Goal: Information Seeking & Learning: Check status

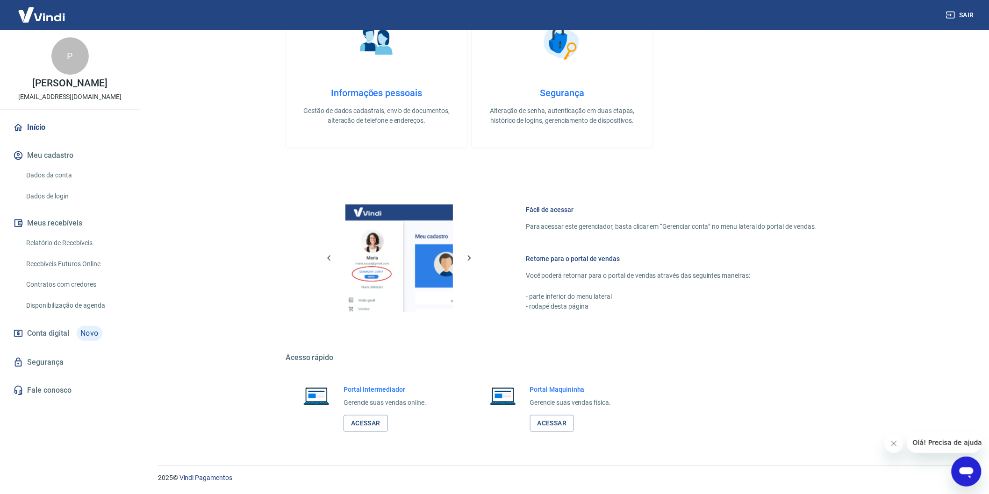
scroll to position [330, 0]
click at [96, 253] on link "Relatório de Recebíveis" at bounding box center [75, 243] width 106 height 19
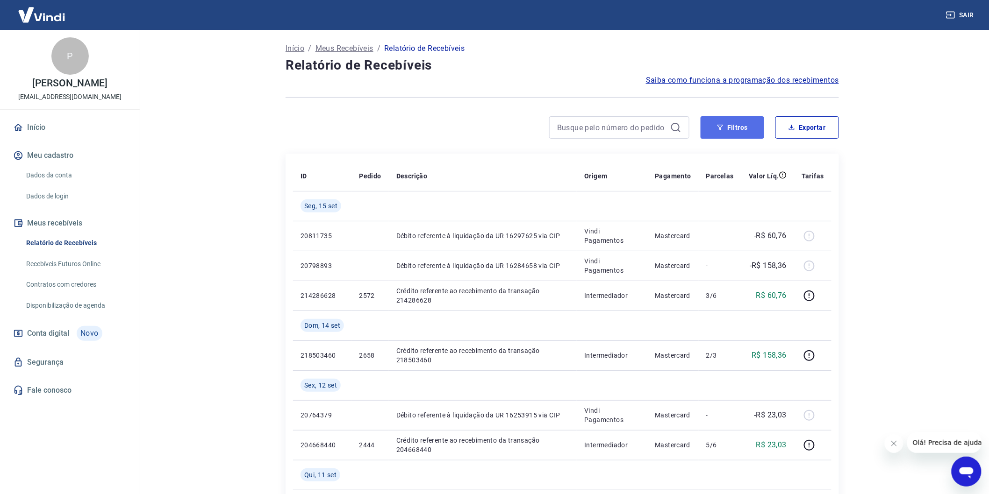
click at [726, 127] on button "Filtros" at bounding box center [732, 127] width 64 height 22
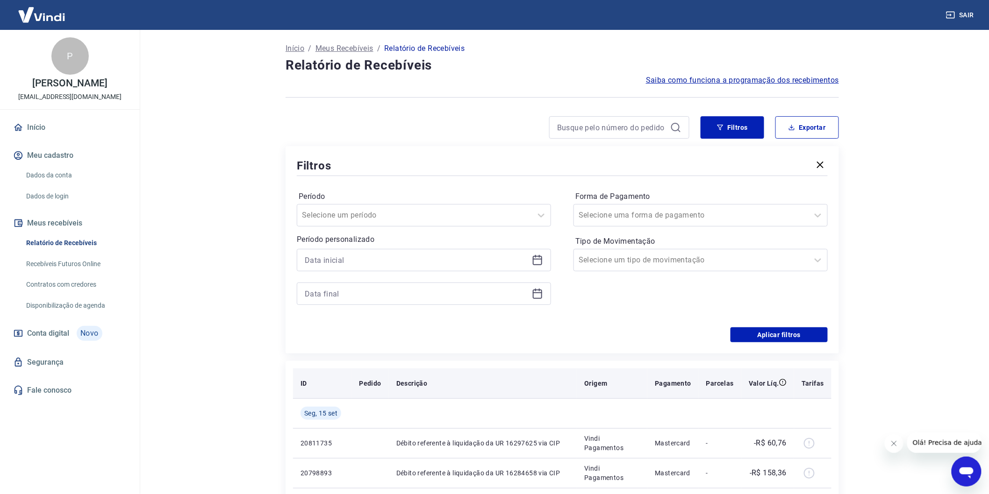
click at [825, 165] on icon "button" at bounding box center [820, 164] width 11 height 11
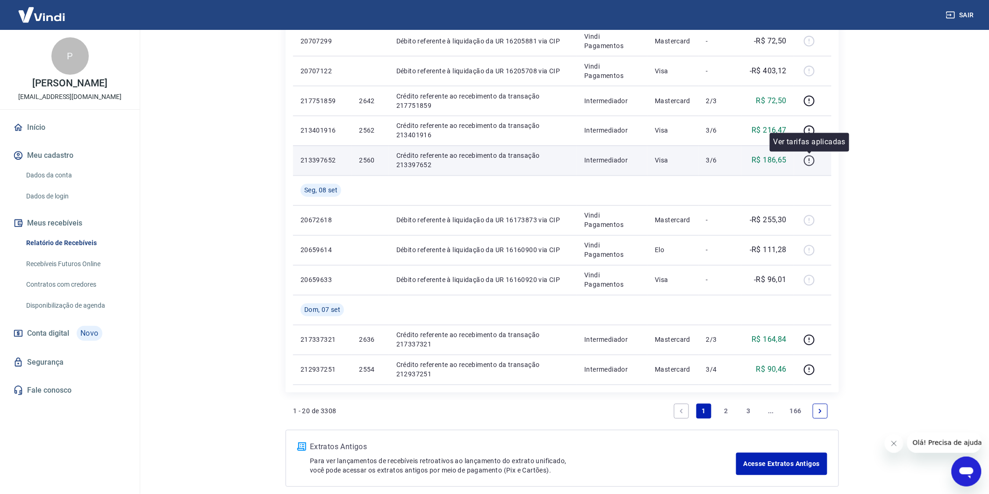
scroll to position [657, 0]
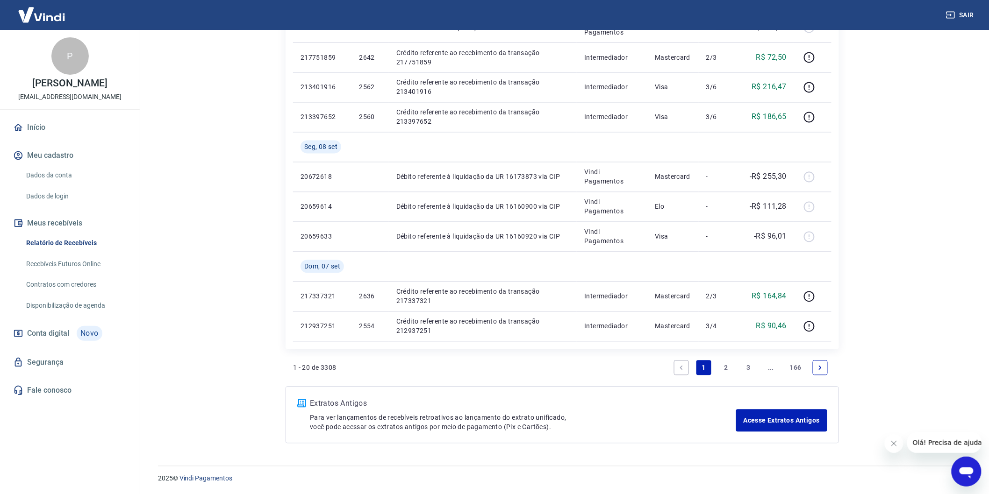
click at [817, 367] on icon "Next page" at bounding box center [820, 368] width 7 height 7
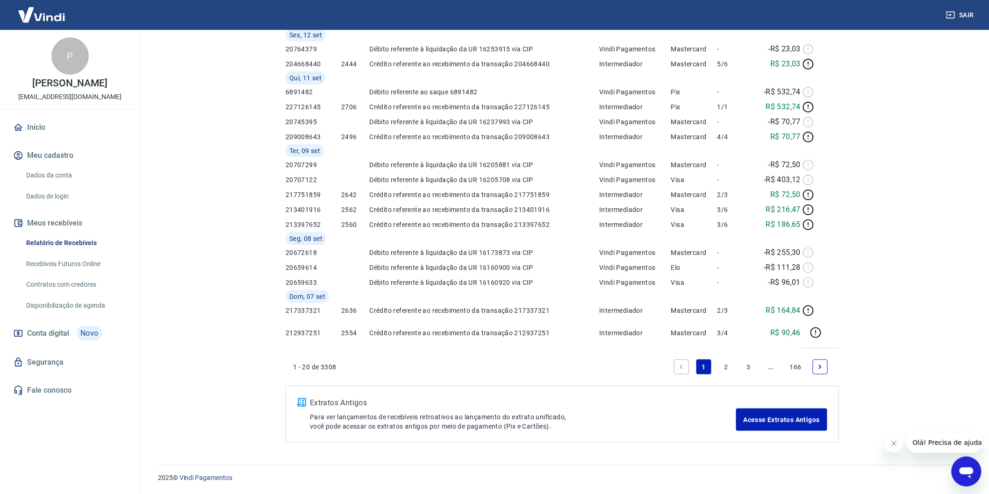
click at [818, 367] on div "Início / Meus Recebíveis / Relatório de Recebíveis Relatório de Recebíveis Saib…" at bounding box center [562, 131] width 576 height 645
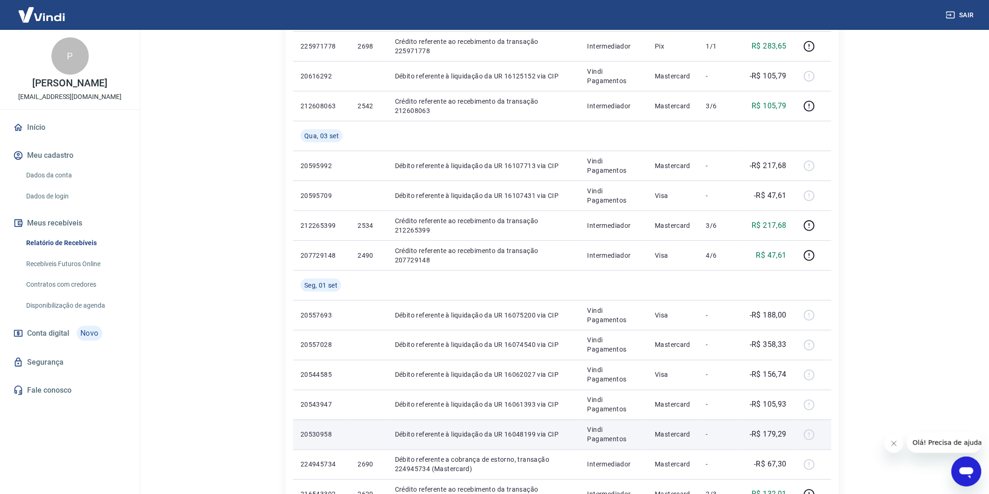
scroll to position [597, 0]
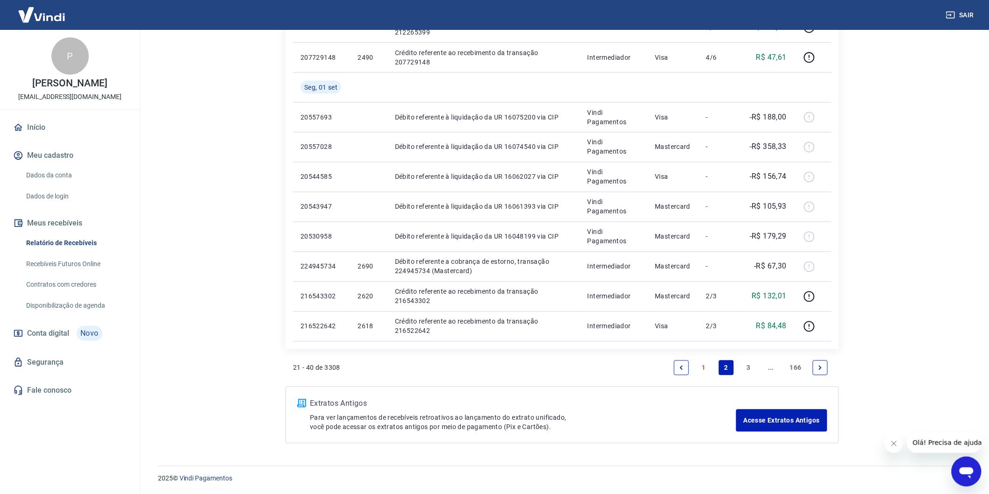
click at [817, 371] on link "Next page" at bounding box center [820, 368] width 15 height 15
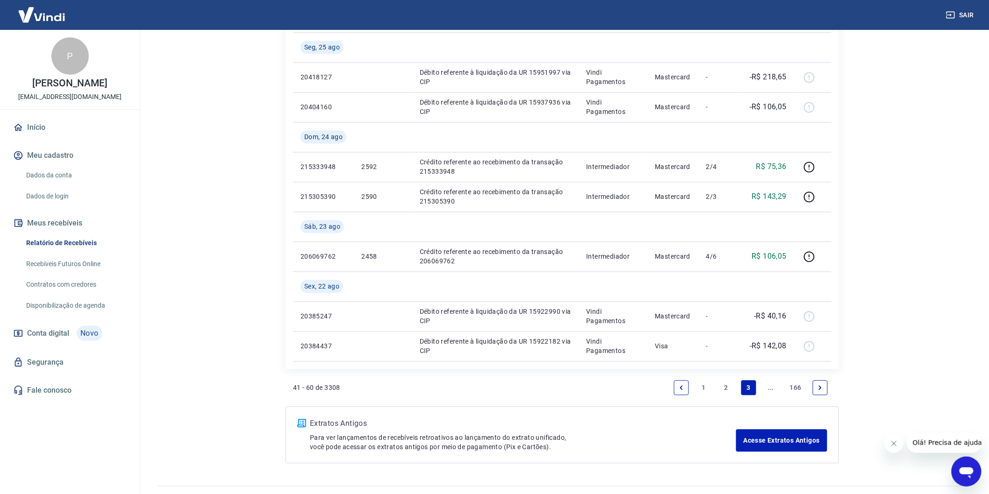
scroll to position [717, 0]
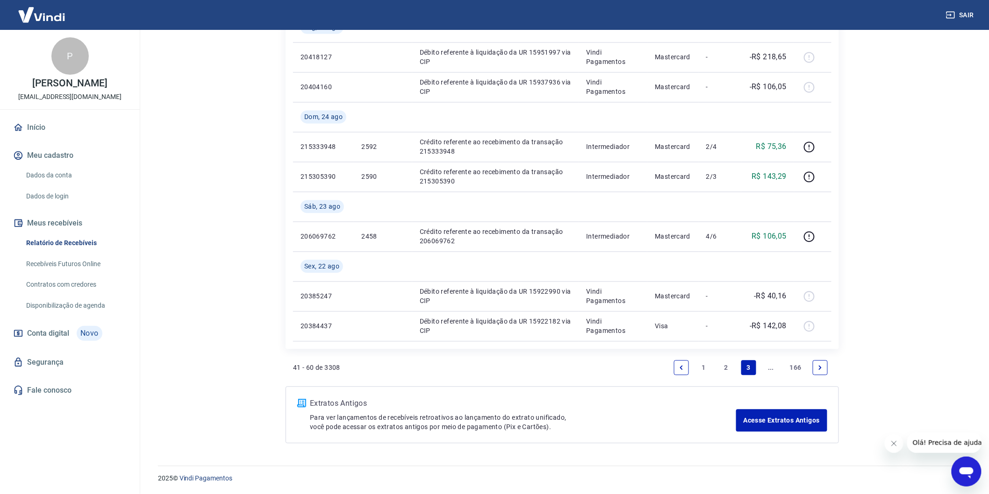
click at [820, 367] on icon "Next page" at bounding box center [820, 368] width 3 height 4
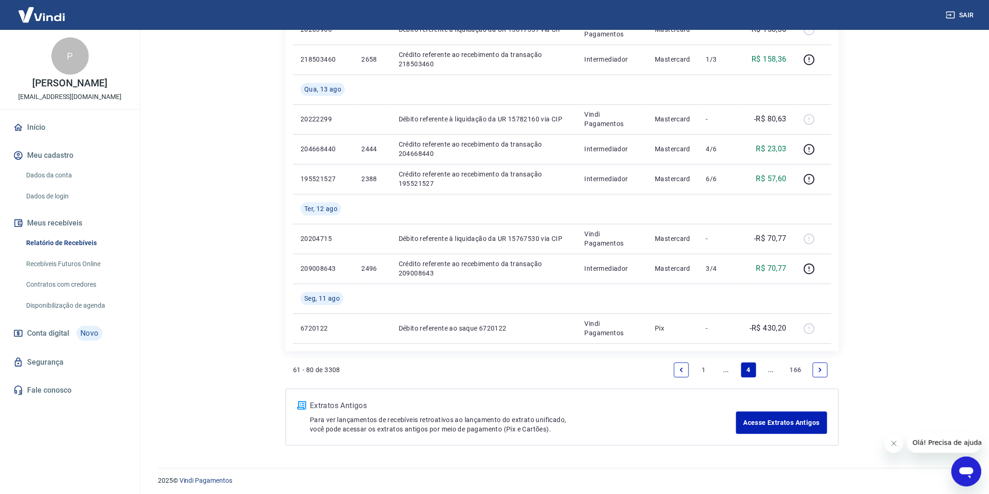
scroll to position [777, 0]
click at [820, 364] on link "Next page" at bounding box center [820, 367] width 15 height 15
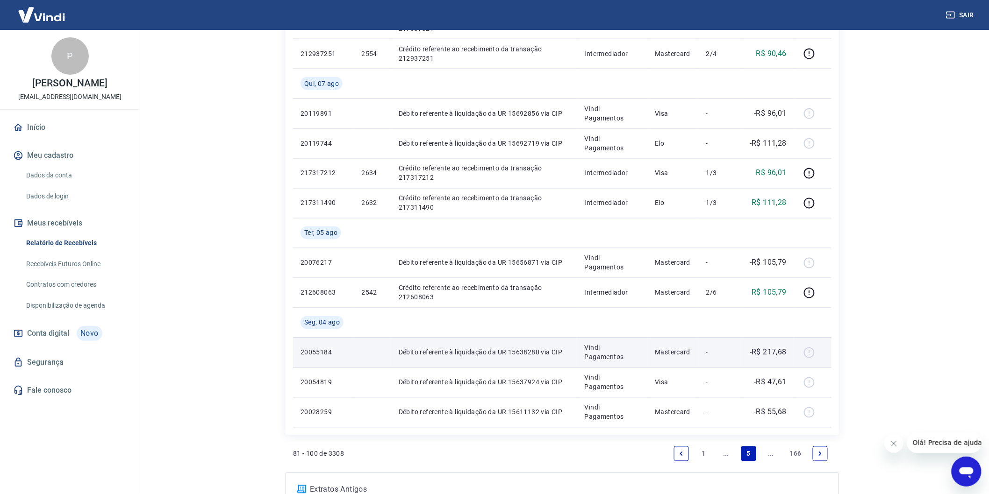
scroll to position [657, 0]
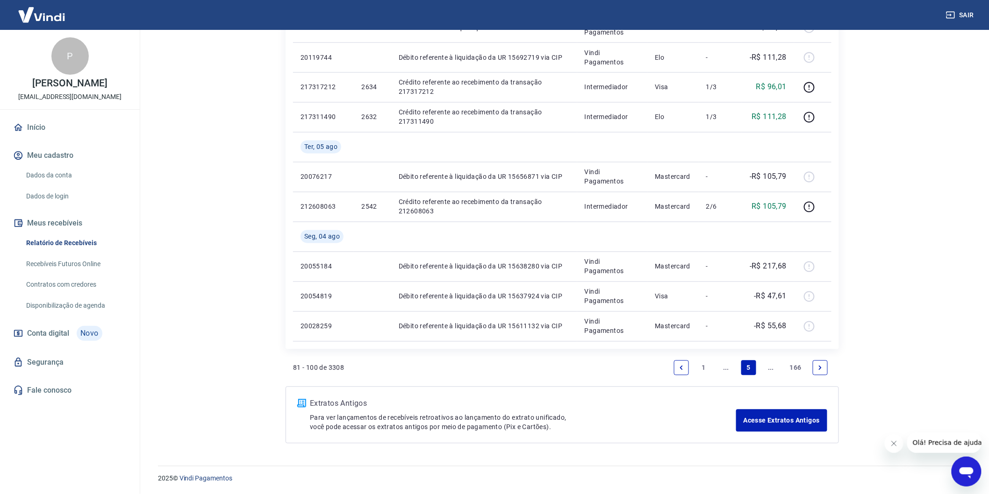
click at [813, 364] on link "Next page" at bounding box center [820, 368] width 15 height 15
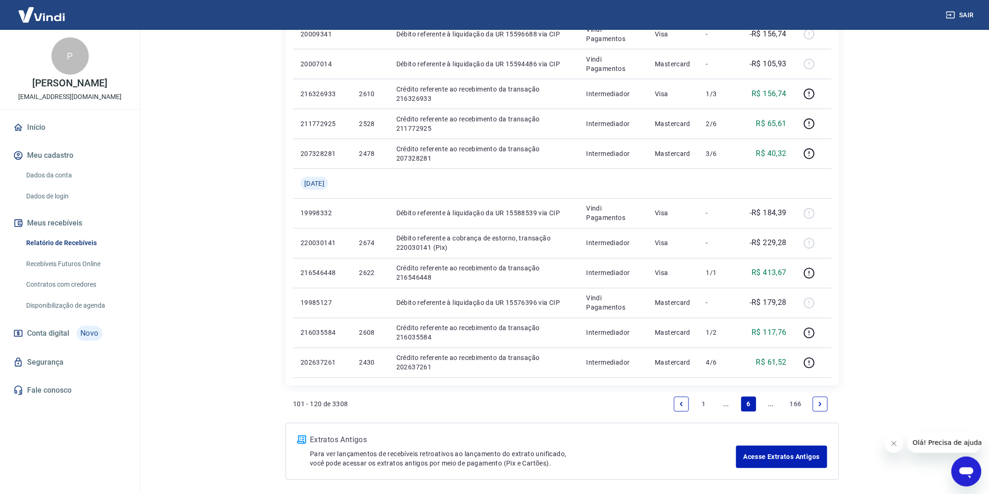
scroll to position [567, 0]
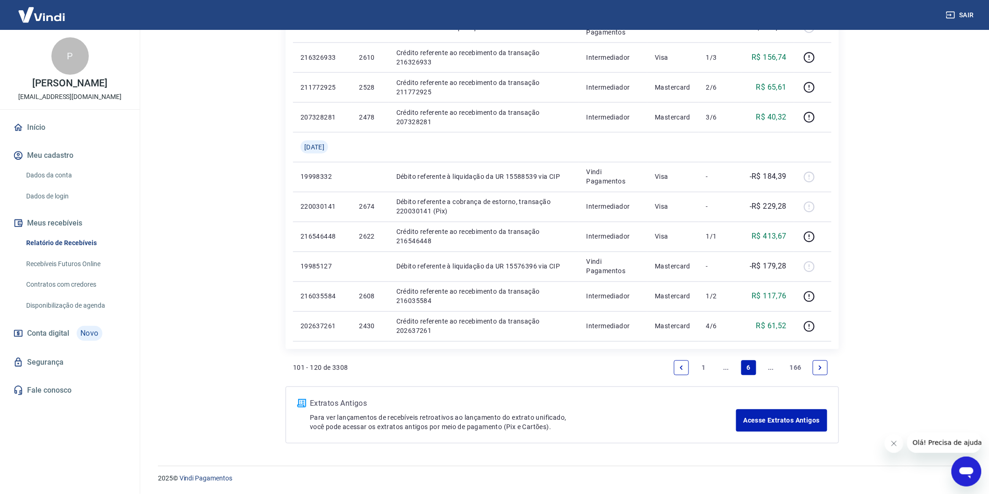
click at [825, 372] on link "Next page" at bounding box center [820, 368] width 15 height 15
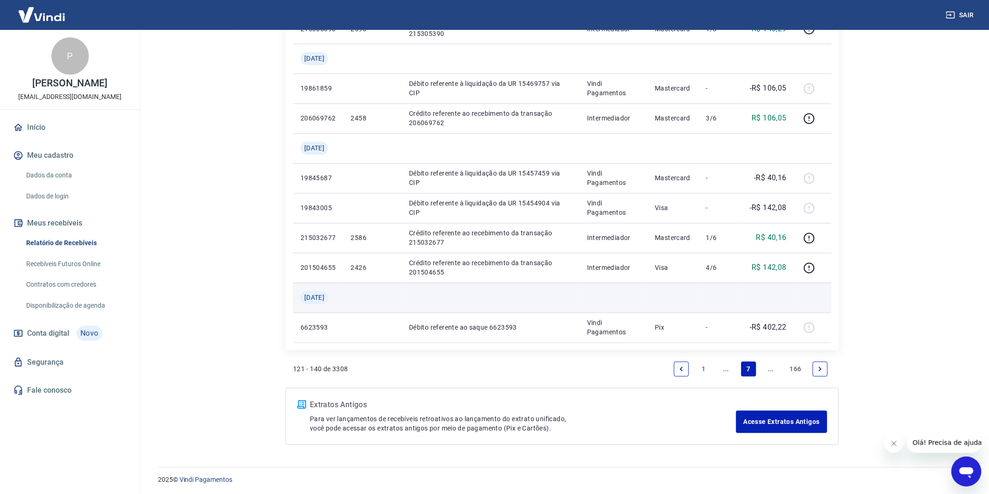
scroll to position [687, 0]
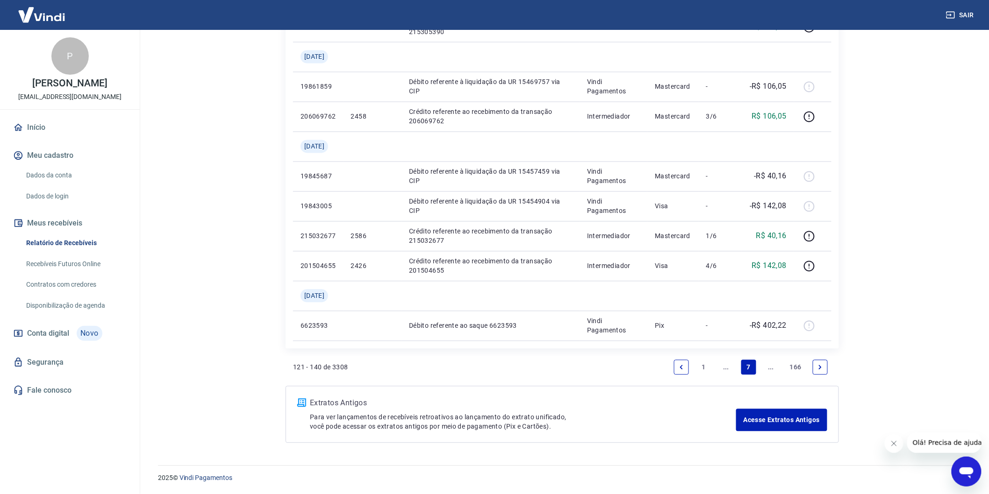
click at [825, 368] on link "Next page" at bounding box center [820, 367] width 15 height 15
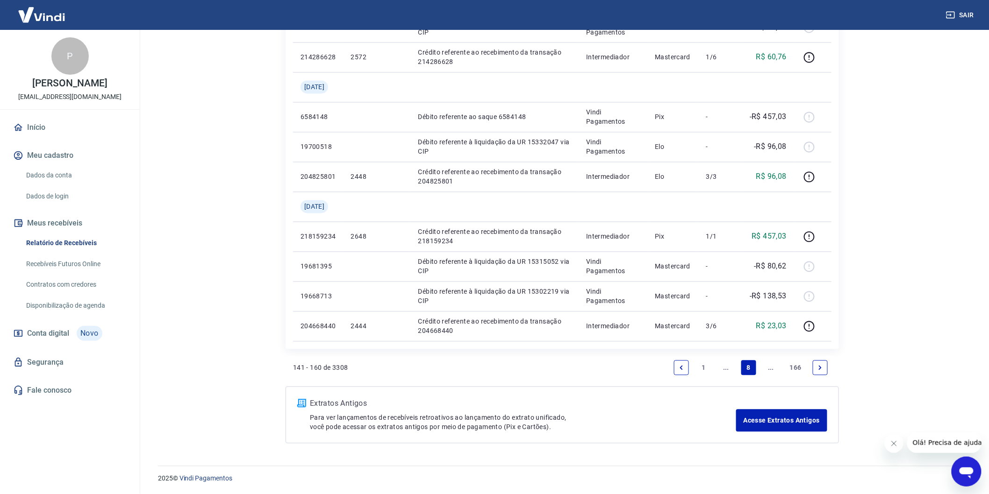
scroll to position [687, 0]
click at [825, 364] on link "Next page" at bounding box center [820, 367] width 15 height 15
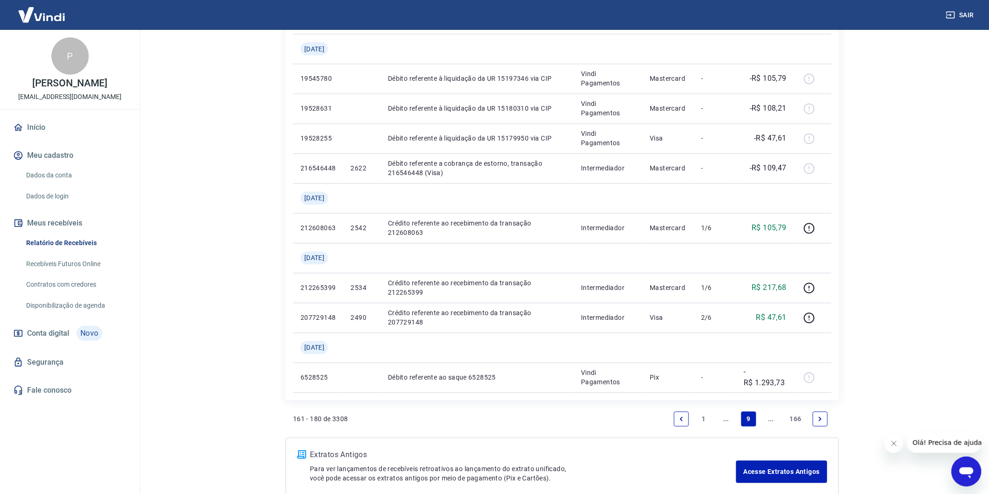
scroll to position [717, 0]
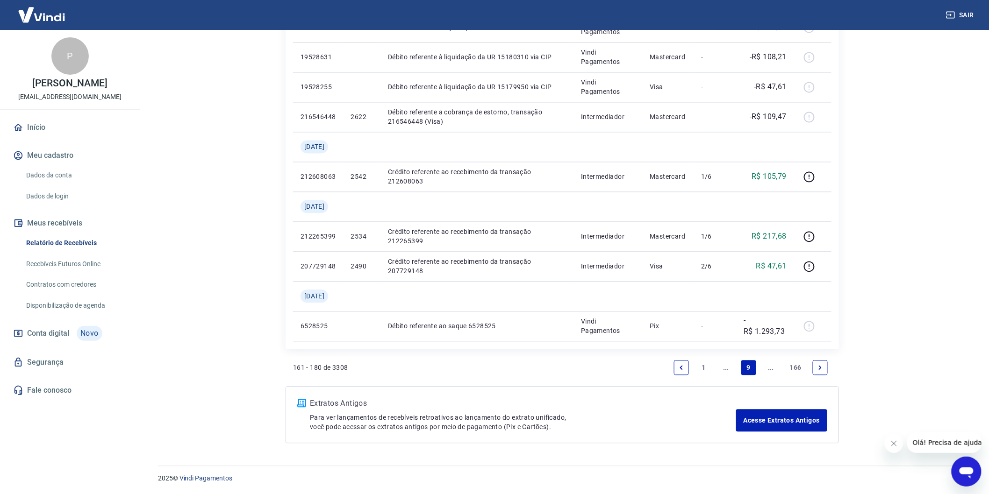
click at [822, 366] on link "Next page" at bounding box center [820, 368] width 15 height 15
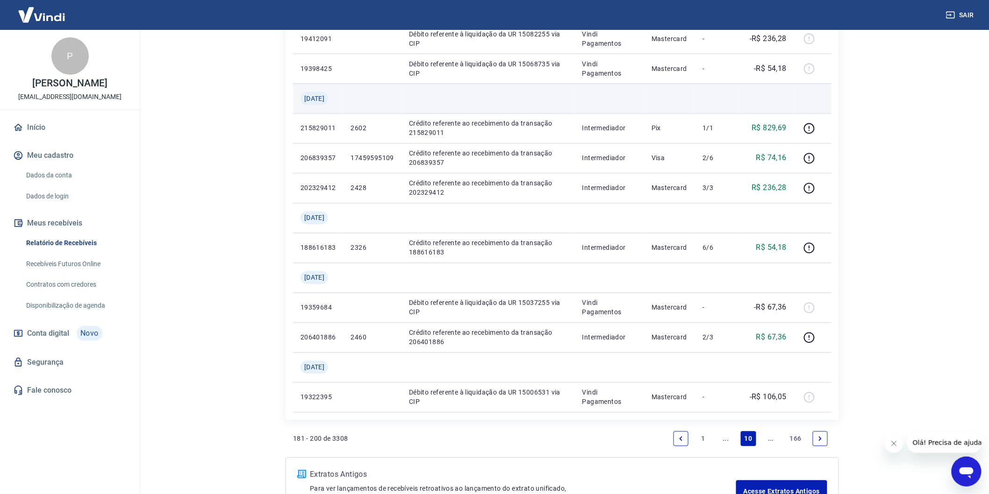
scroll to position [687, 0]
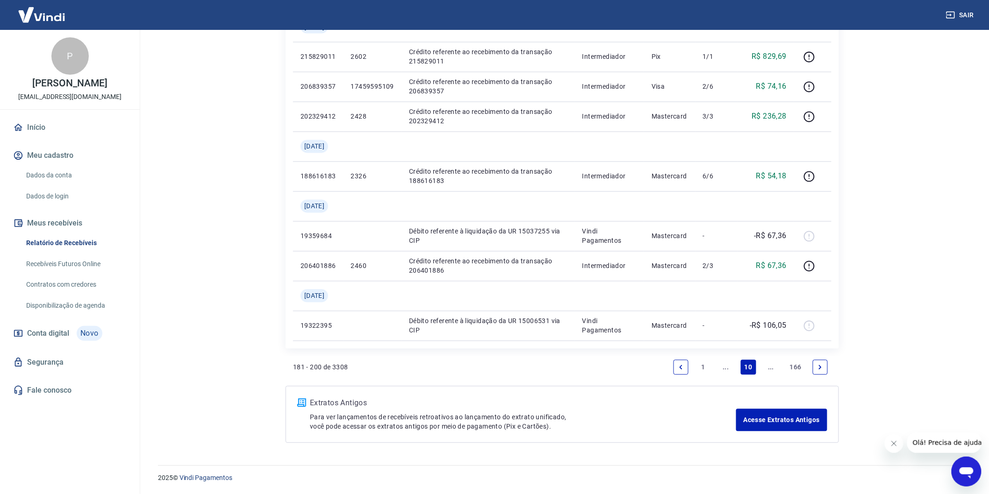
click at [821, 369] on icon "Next page" at bounding box center [820, 367] width 7 height 7
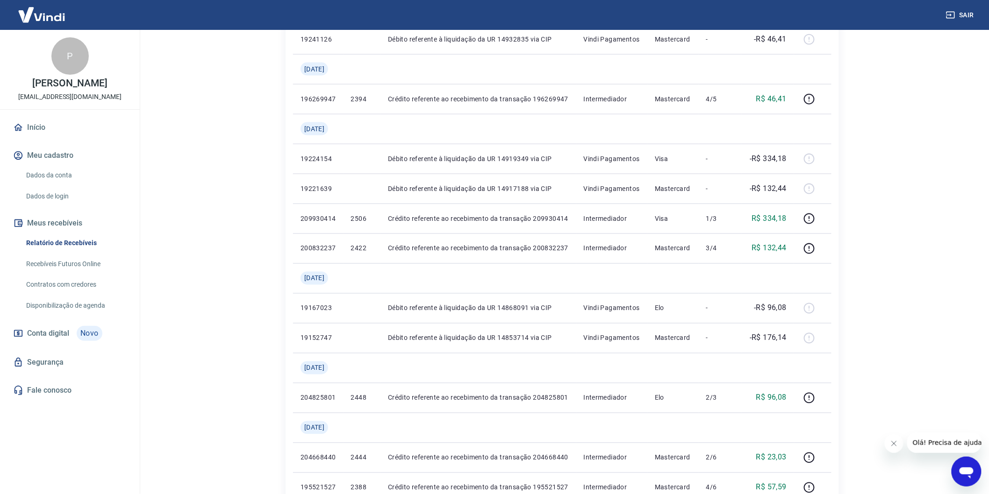
scroll to position [727, 0]
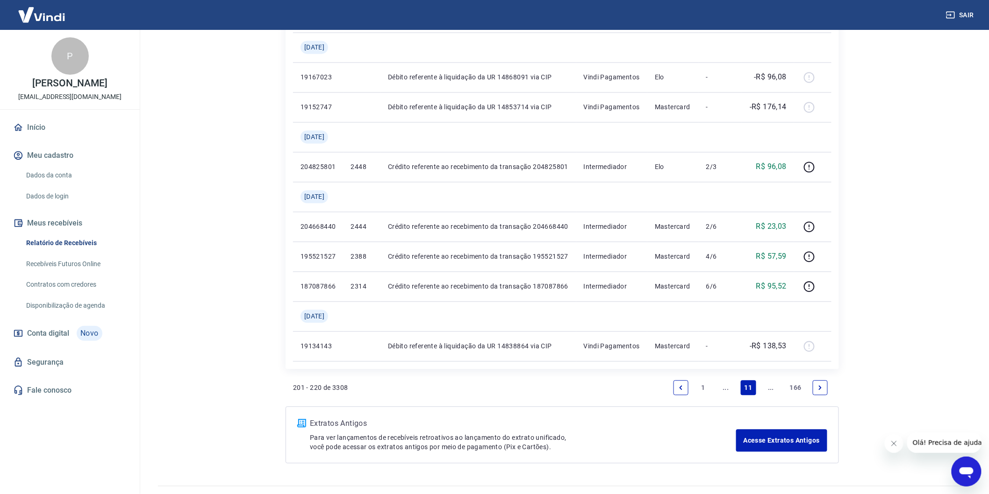
click at [822, 384] on link "Next page" at bounding box center [820, 388] width 15 height 15
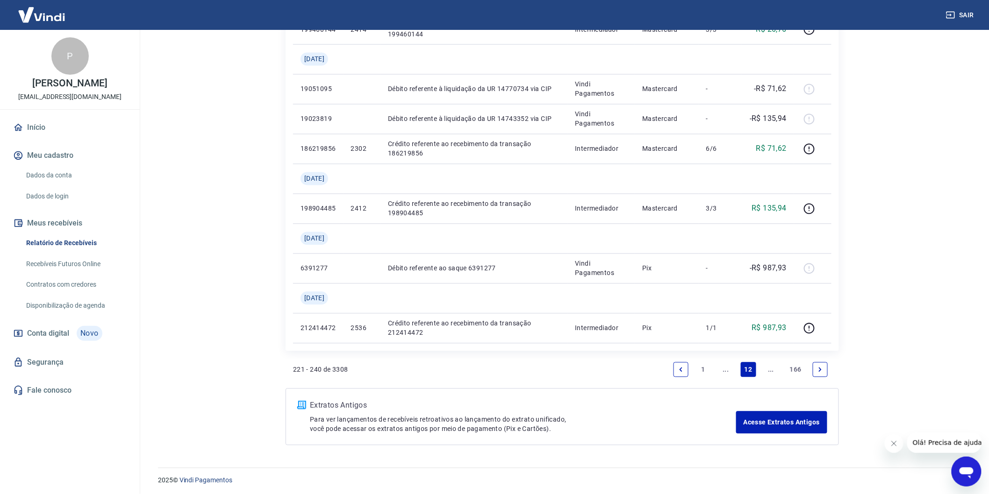
scroll to position [687, 0]
click at [825, 363] on link "Next page" at bounding box center [820, 367] width 15 height 15
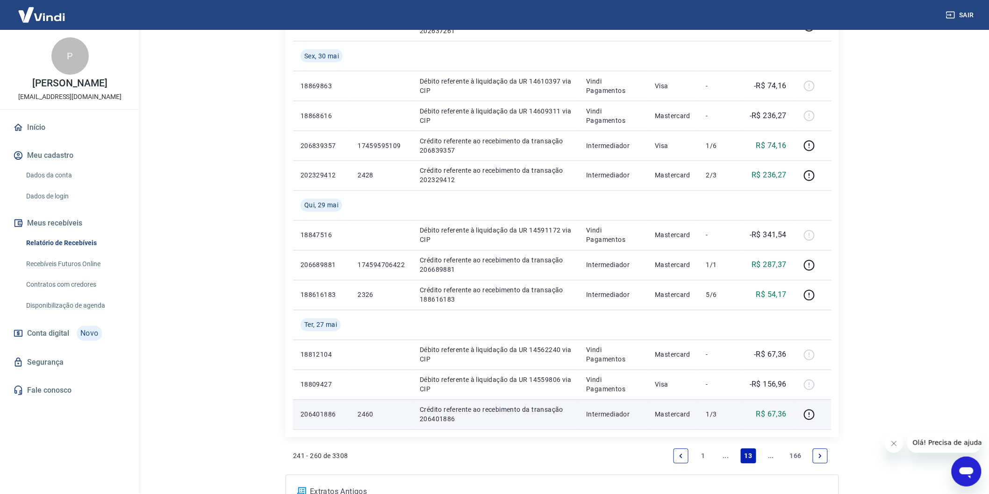
scroll to position [657, 0]
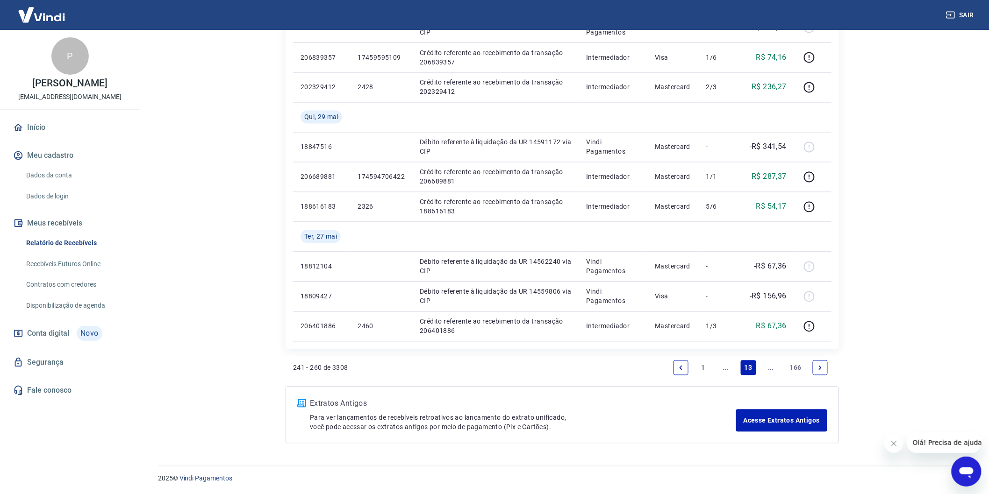
click at [686, 362] on link "Previous page" at bounding box center [680, 368] width 15 height 15
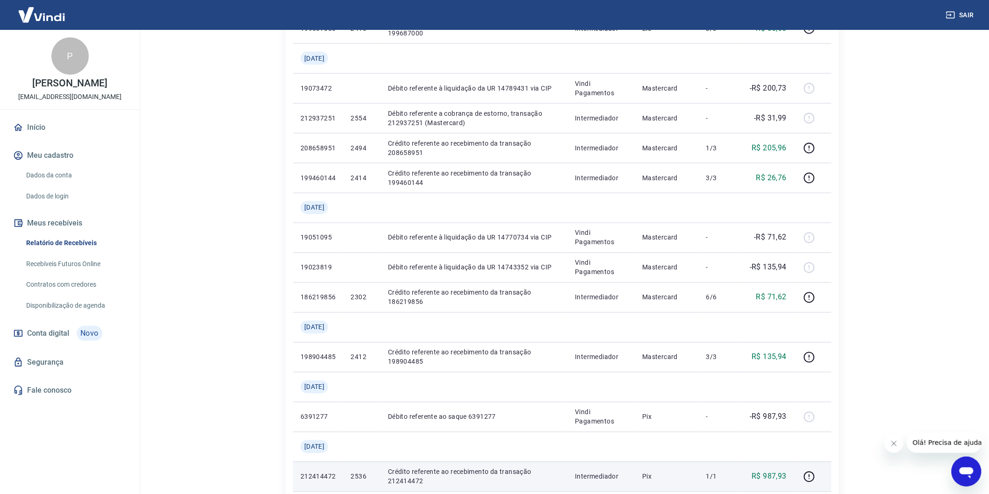
scroll to position [687, 0]
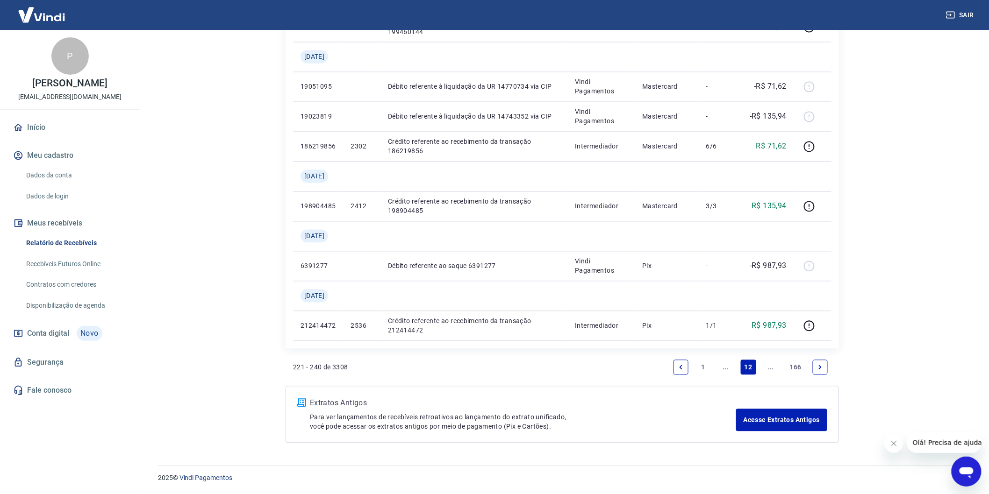
click at [822, 367] on icon "Next page" at bounding box center [820, 367] width 7 height 7
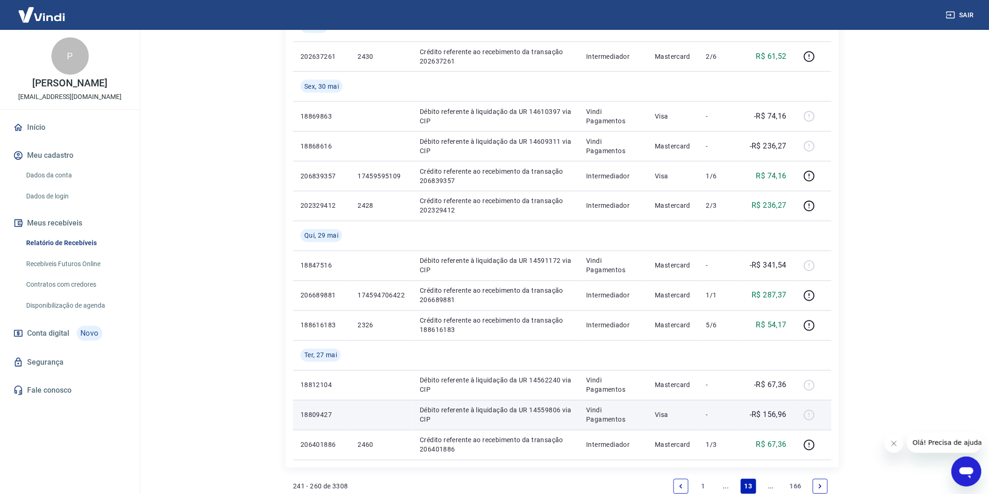
scroll to position [657, 0]
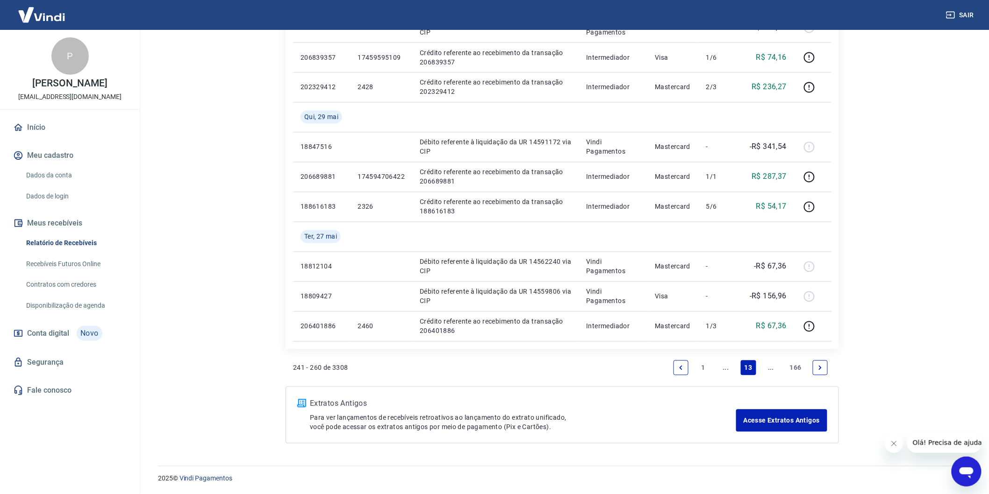
click at [683, 366] on icon "Previous page" at bounding box center [681, 368] width 7 height 7
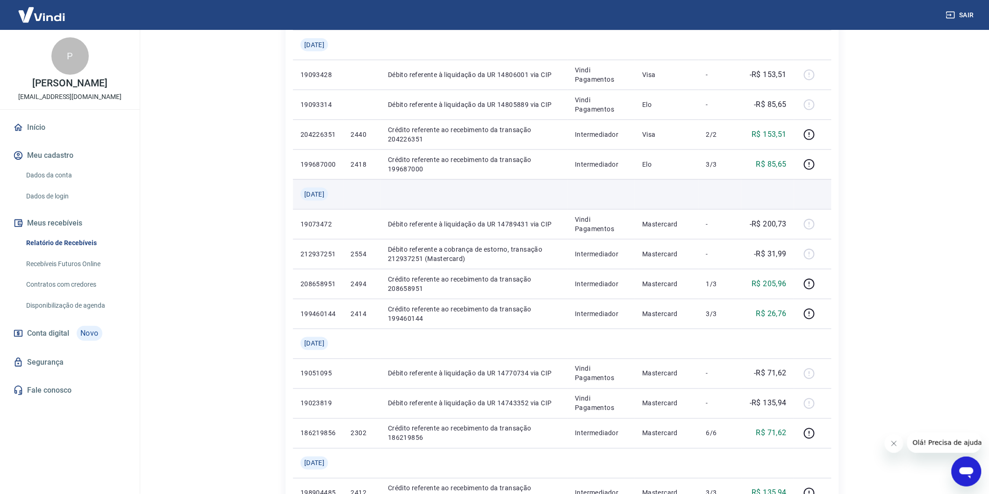
scroll to position [376, 0]
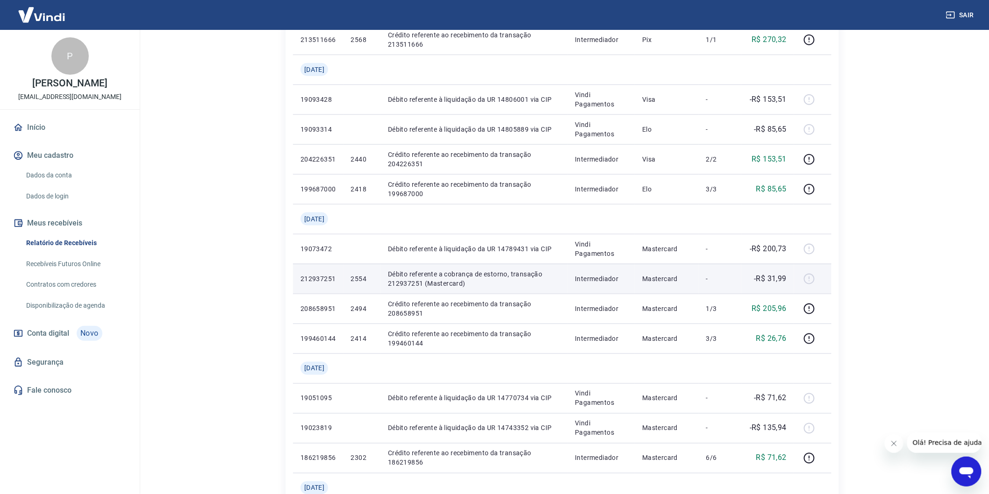
click at [789, 283] on td "-R$ 31,99" at bounding box center [767, 279] width 53 height 30
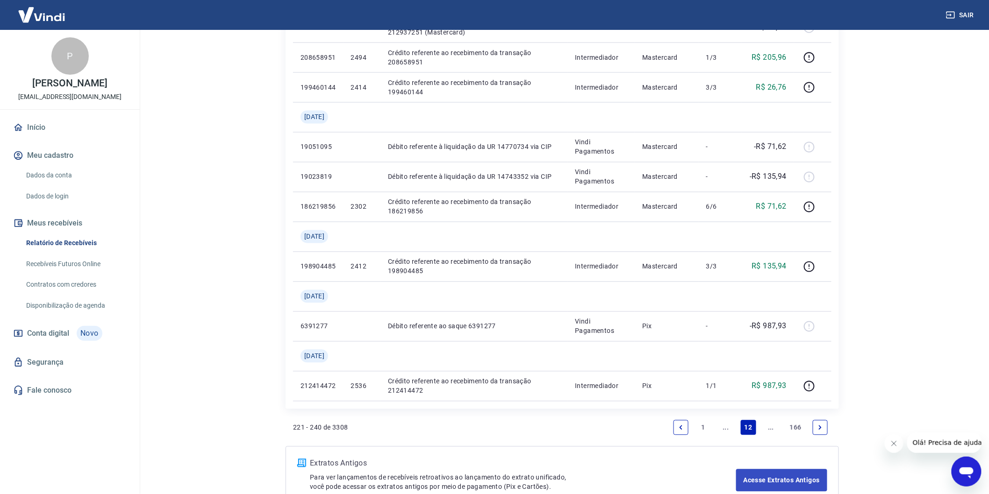
scroll to position [687, 0]
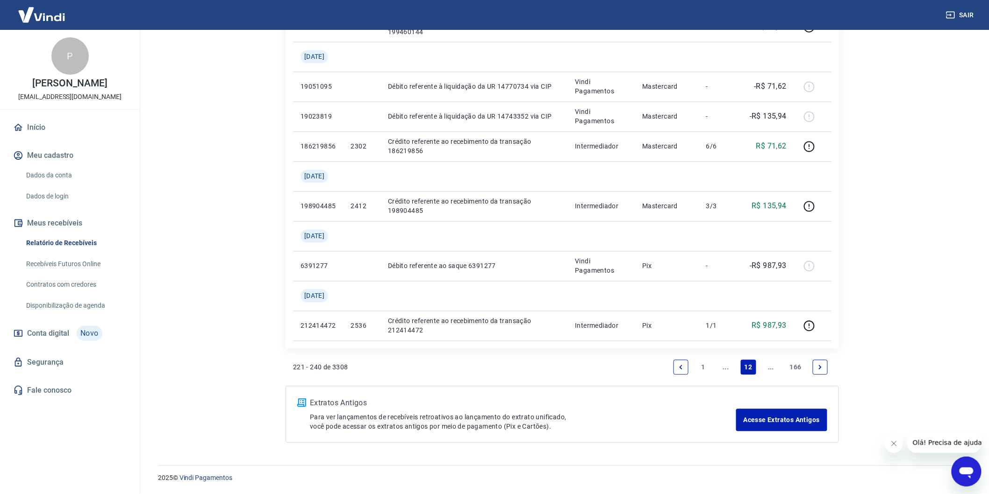
click at [684, 365] on link "Previous page" at bounding box center [680, 367] width 15 height 15
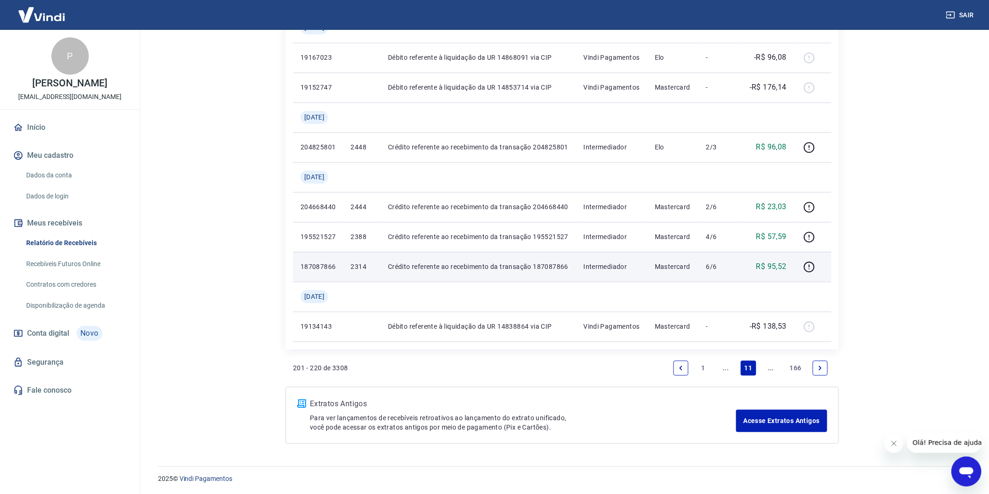
scroll to position [695, 0]
